Goal: Task Accomplishment & Management: Manage account settings

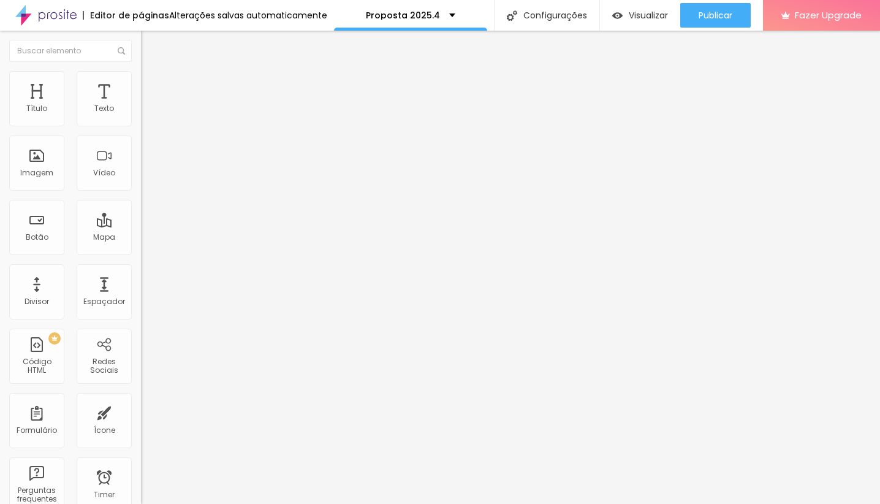
click at [141, 105] on span "Trocar imagem" at bounding box center [174, 100] width 67 height 10
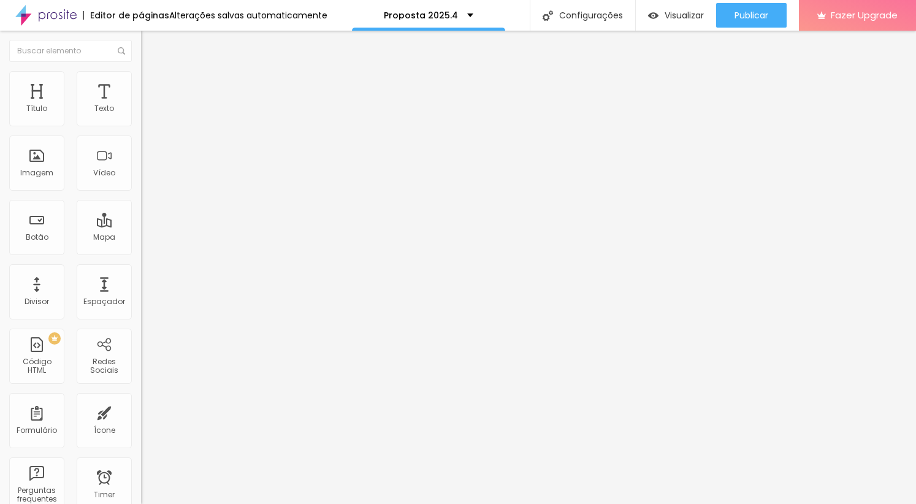
click at [141, 105] on span "Trocar imagem" at bounding box center [174, 100] width 67 height 10
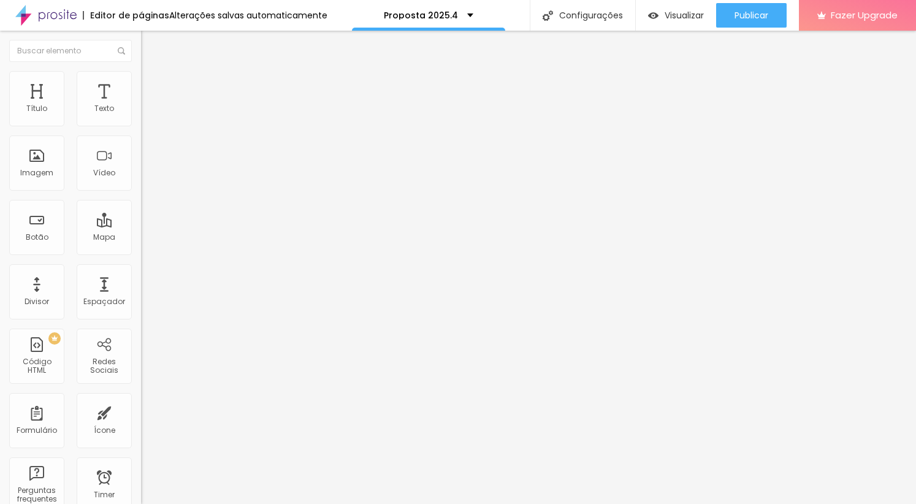
click at [141, 105] on span "Trocar imagem" at bounding box center [174, 100] width 67 height 10
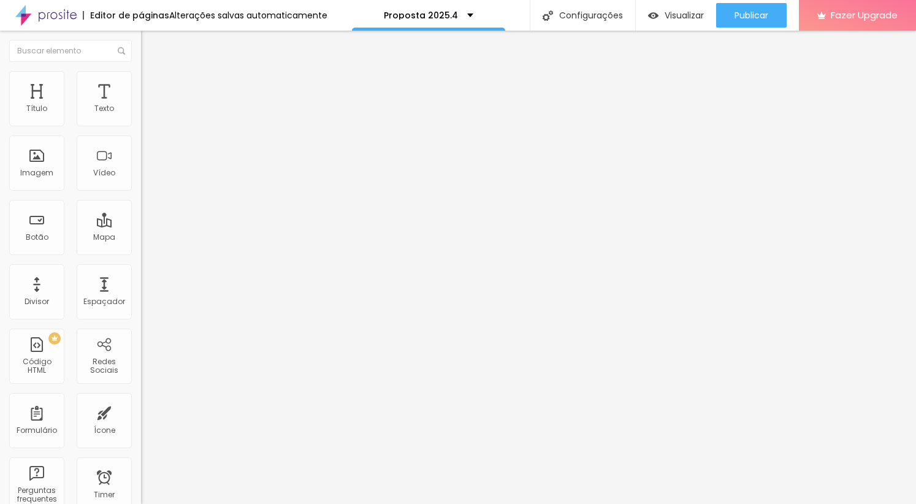
click at [141, 105] on span "Trocar imagem" at bounding box center [174, 100] width 67 height 10
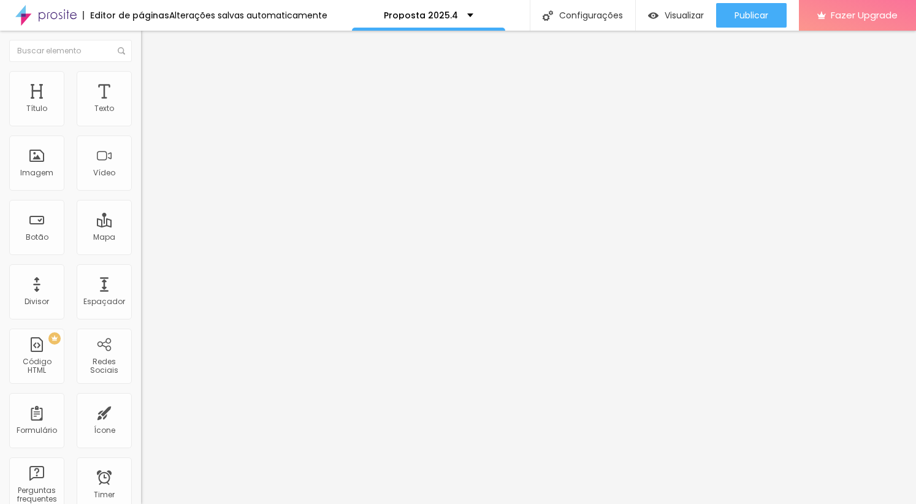
click at [141, 105] on span "Trocar imagem" at bounding box center [174, 100] width 67 height 10
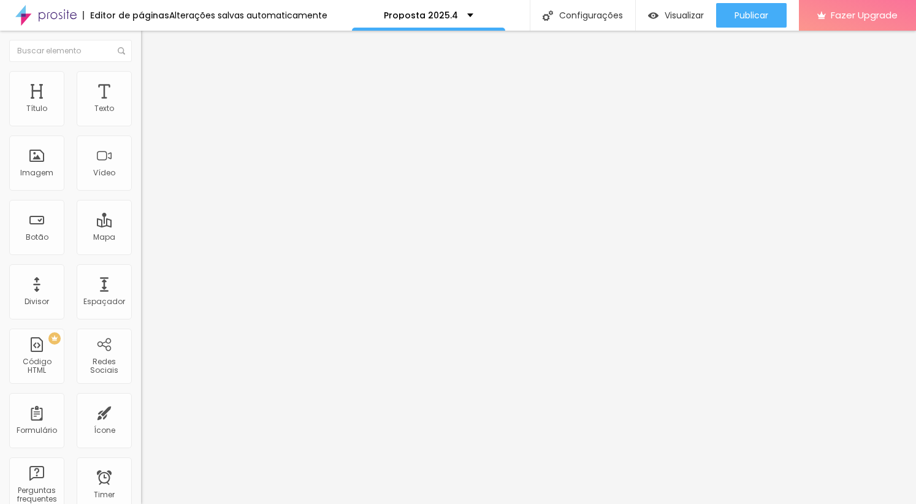
click at [141, 105] on span "Trocar imagem" at bounding box center [174, 100] width 67 height 10
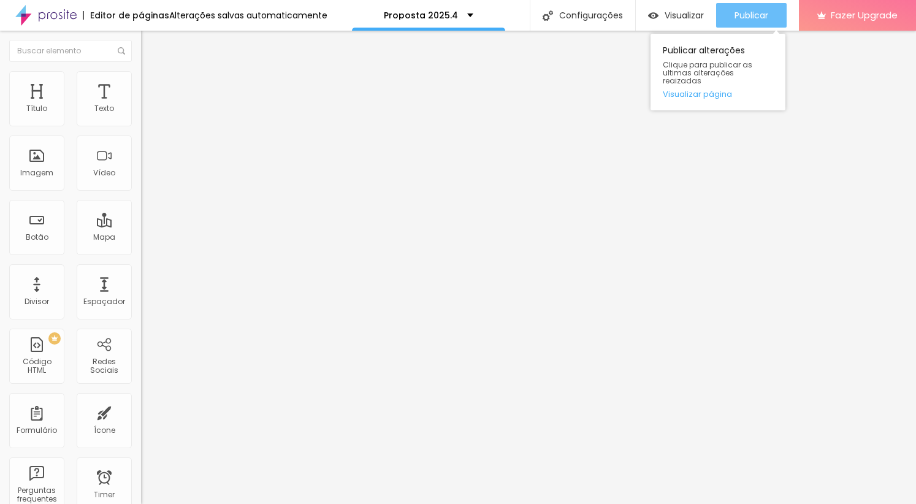
click at [743, 18] on span "Publicar" at bounding box center [751, 15] width 34 height 10
